Goal: Task Accomplishment & Management: Manage account settings

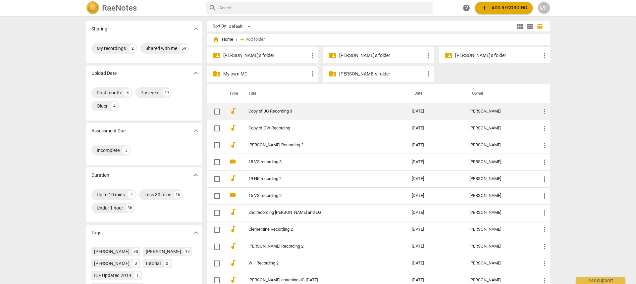
click at [287, 113] on link "Copy of JG Recording 3" at bounding box center [317, 111] width 139 height 5
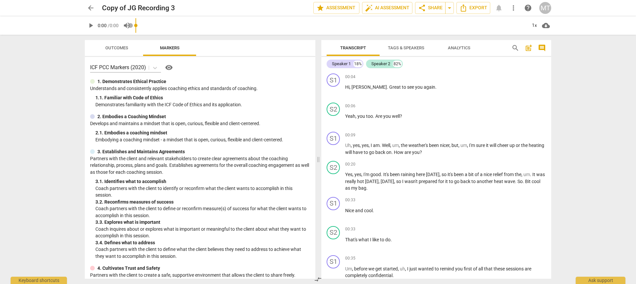
scroll to position [439, 0]
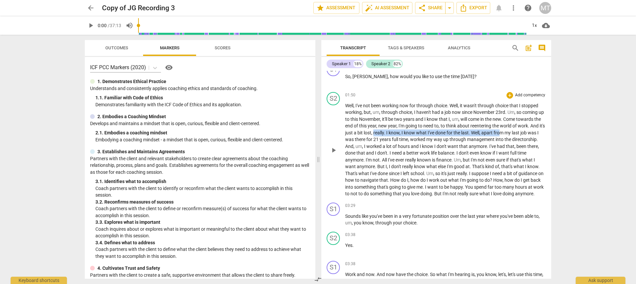
drag, startPoint x: 390, startPoint y: 134, endPoint x: 517, endPoint y: 136, distance: 127.5
click at [517, 136] on p "Well , I've not been working now for through choice . Well , it wasn't through …" at bounding box center [445, 149] width 201 height 95
click at [528, 125] on div "+" at bounding box center [527, 124] width 7 height 7
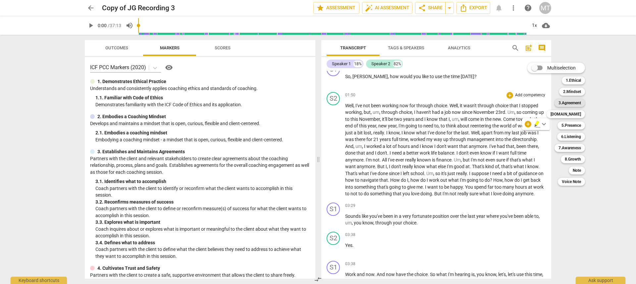
click at [572, 105] on b "3.Agreement" at bounding box center [569, 103] width 23 height 8
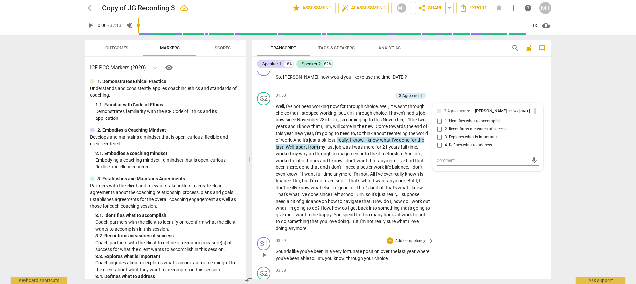
scroll to position [524, 0]
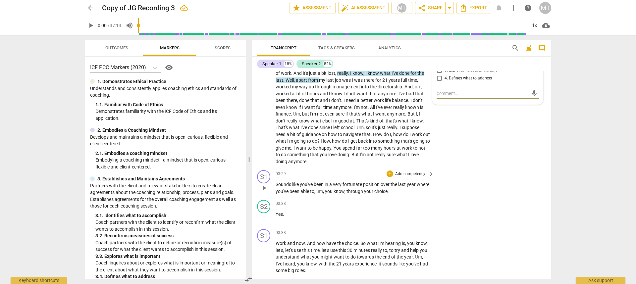
click at [475, 191] on div "S1 play_arrow pause 03:29 + Add competency keyboard_arrow_right Sounds like you…" at bounding box center [401, 183] width 299 height 30
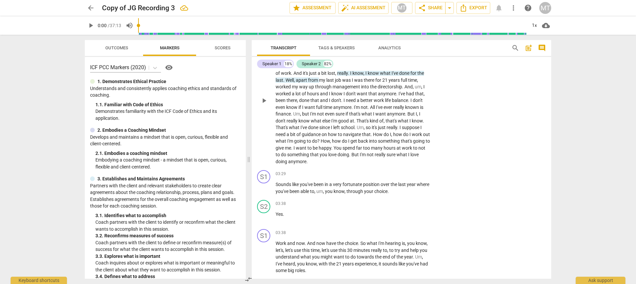
scroll to position [463, 0]
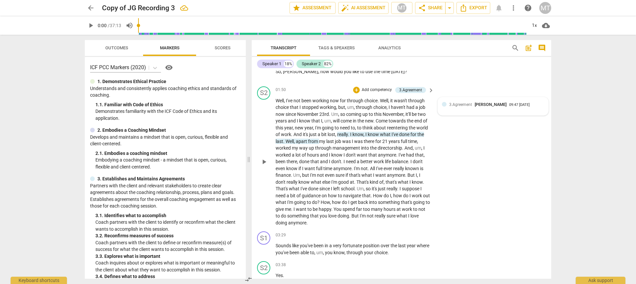
click at [531, 109] on div "3.Agreement [PERSON_NAME] 09:47 [DATE]" at bounding box center [493, 106] width 102 height 10
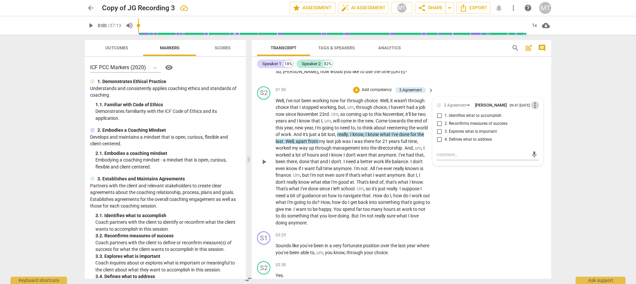
click at [532, 105] on span "more_vert" at bounding box center [535, 105] width 8 height 8
click at [536, 119] on li "Delete" at bounding box center [539, 117] width 23 height 13
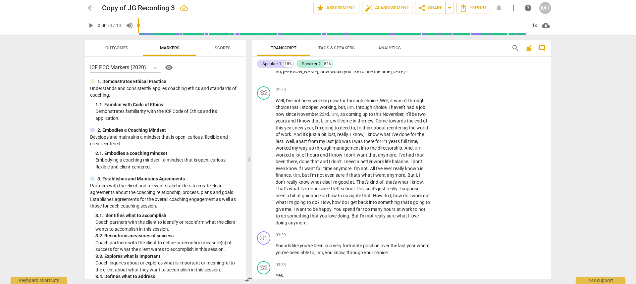
scroll to position [678, 0]
